Goal: Transaction & Acquisition: Download file/media

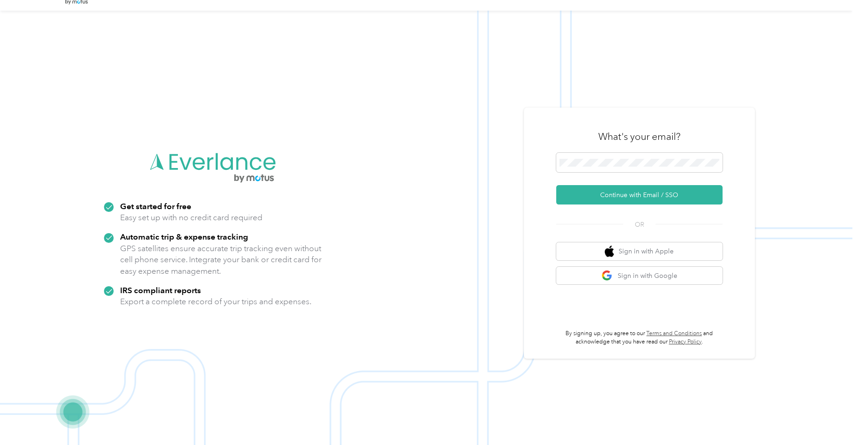
scroll to position [30, 0]
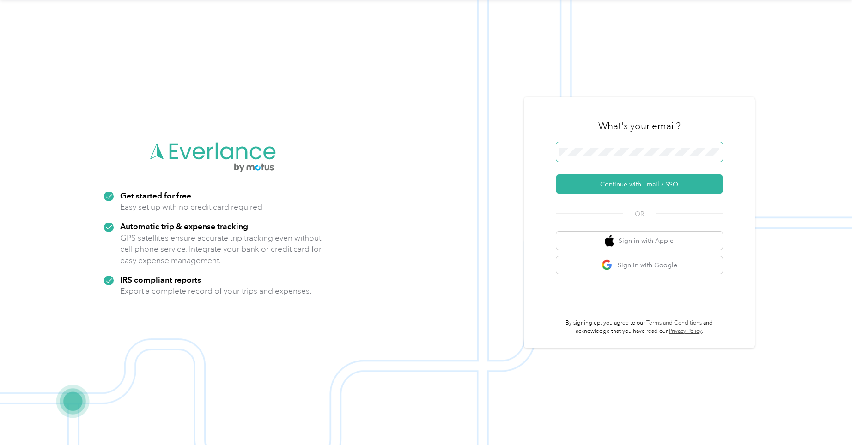
click at [556, 175] on button "Continue with Email / SSO" at bounding box center [639, 184] width 166 height 19
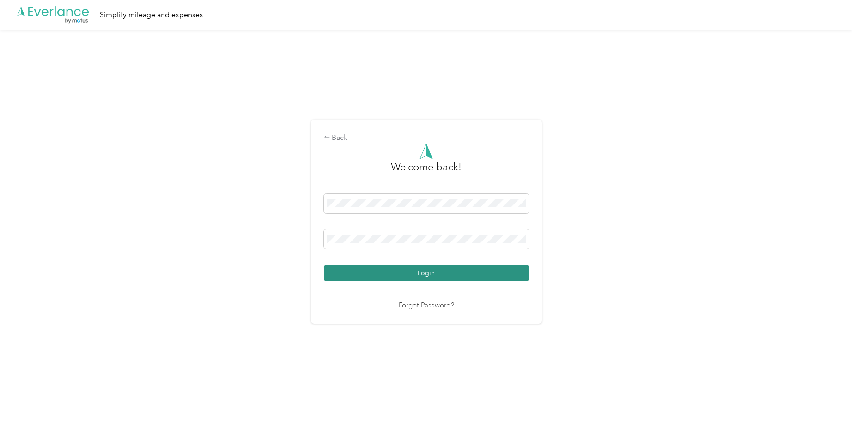
click at [431, 272] on button "Login" at bounding box center [426, 273] width 205 height 16
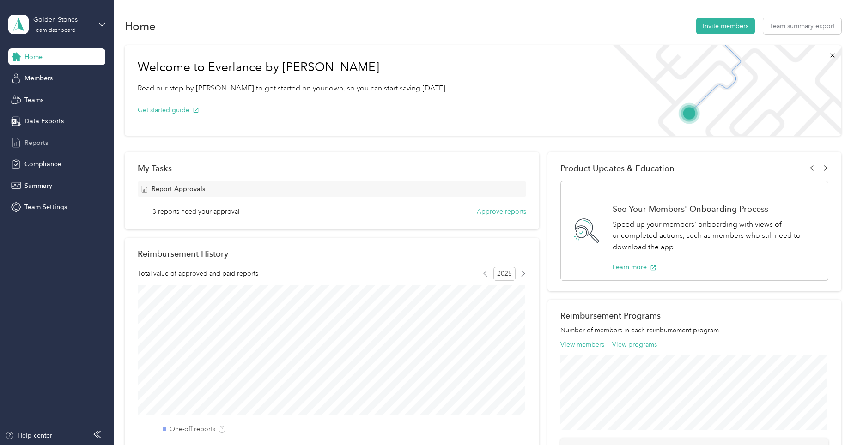
click at [40, 143] on span "Reports" at bounding box center [36, 143] width 24 height 10
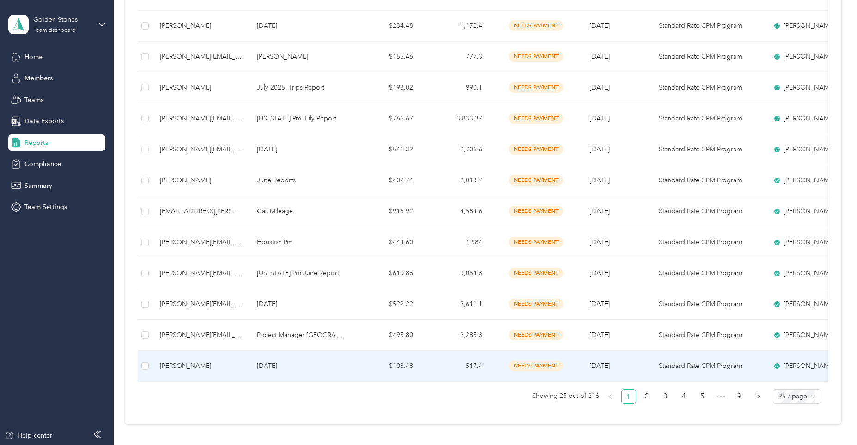
scroll to position [554, 0]
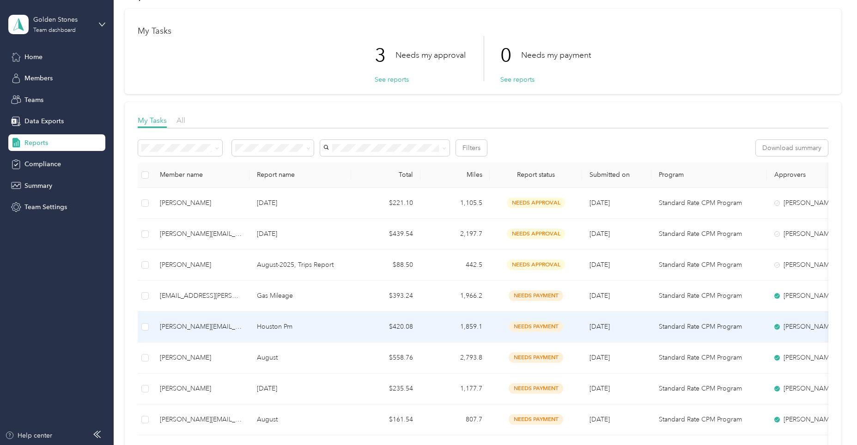
scroll to position [92, 0]
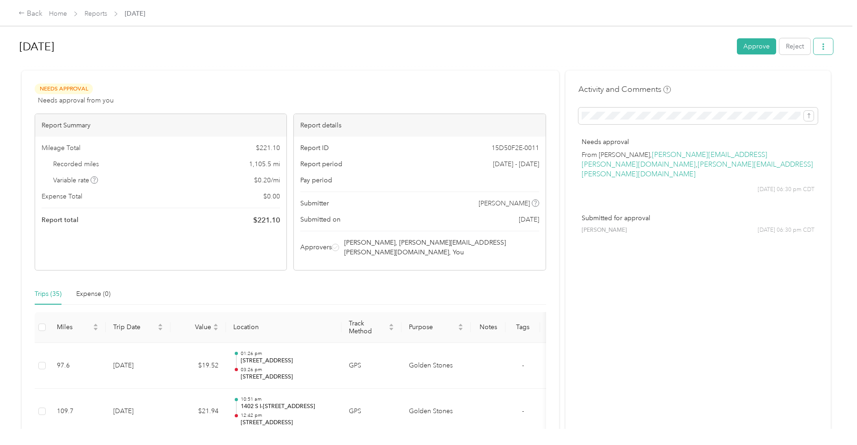
click at [816, 47] on button "button" at bounding box center [822, 46] width 19 height 16
click at [797, 80] on span "Download" at bounding box center [794, 81] width 30 height 10
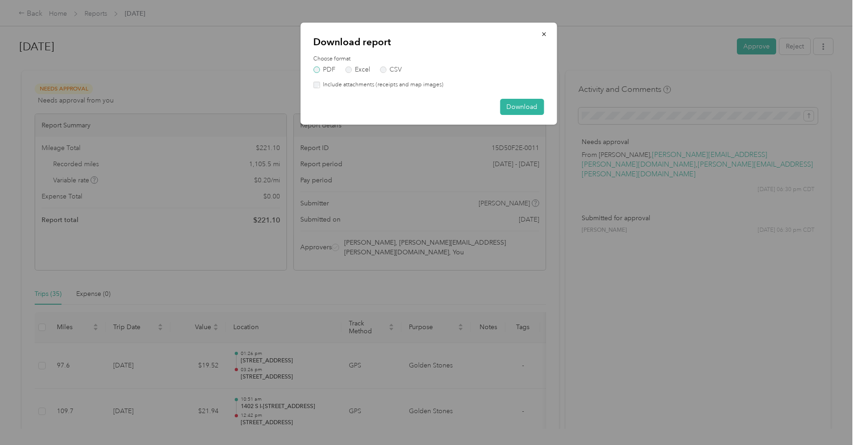
click at [315, 70] on label "PDF" at bounding box center [324, 70] width 22 height 6
click at [515, 106] on button "Download" at bounding box center [522, 107] width 44 height 16
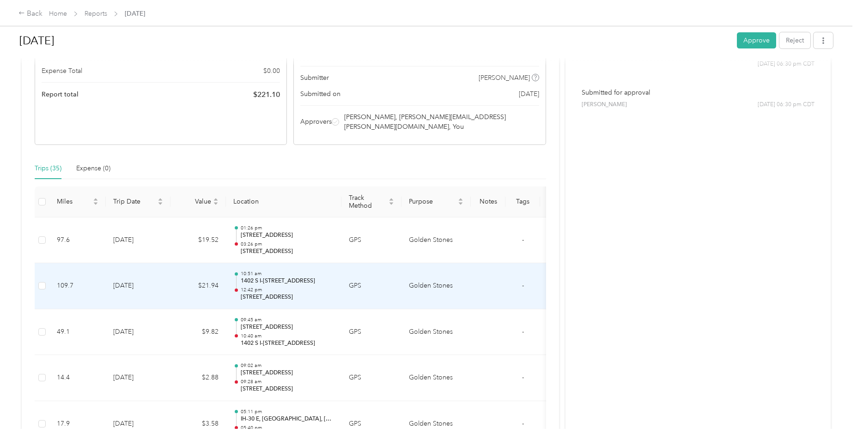
scroll to position [139, 0]
